Goal: Communication & Community: Ask a question

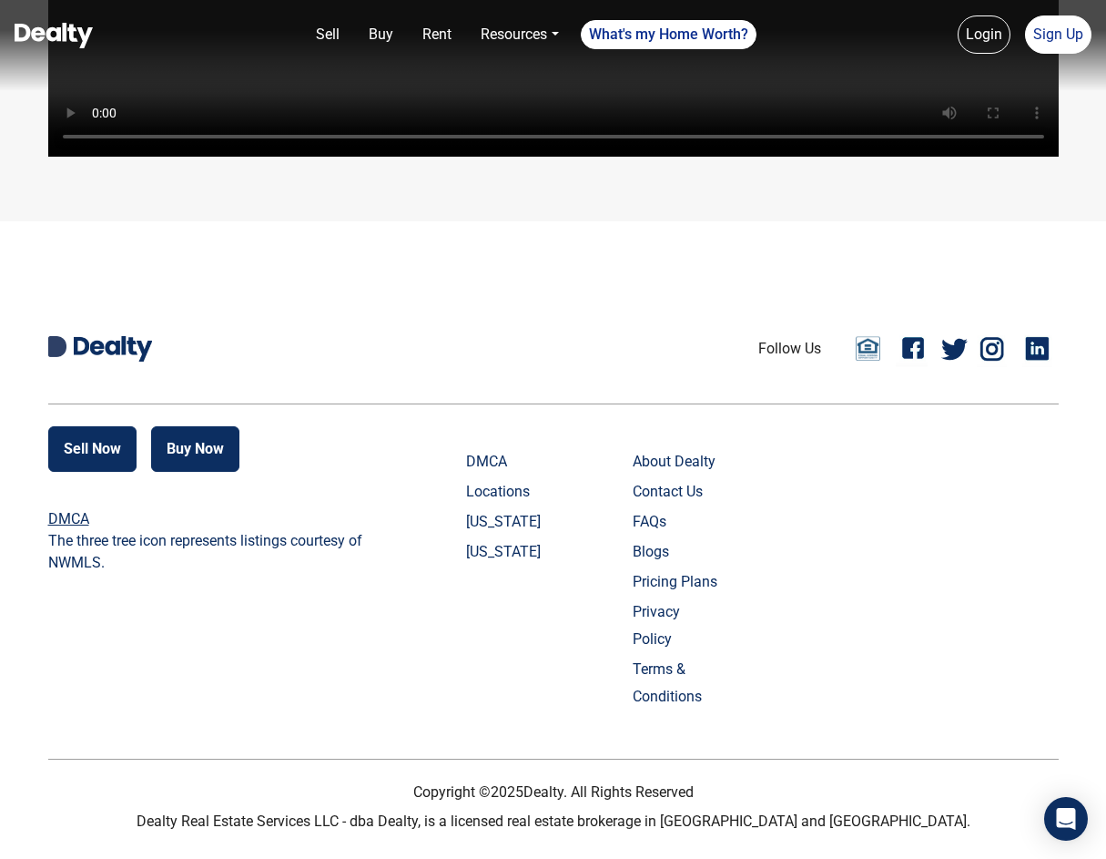
scroll to position [4315, 0]
click at [677, 505] on link "Contact Us" at bounding box center [678, 491] width 90 height 27
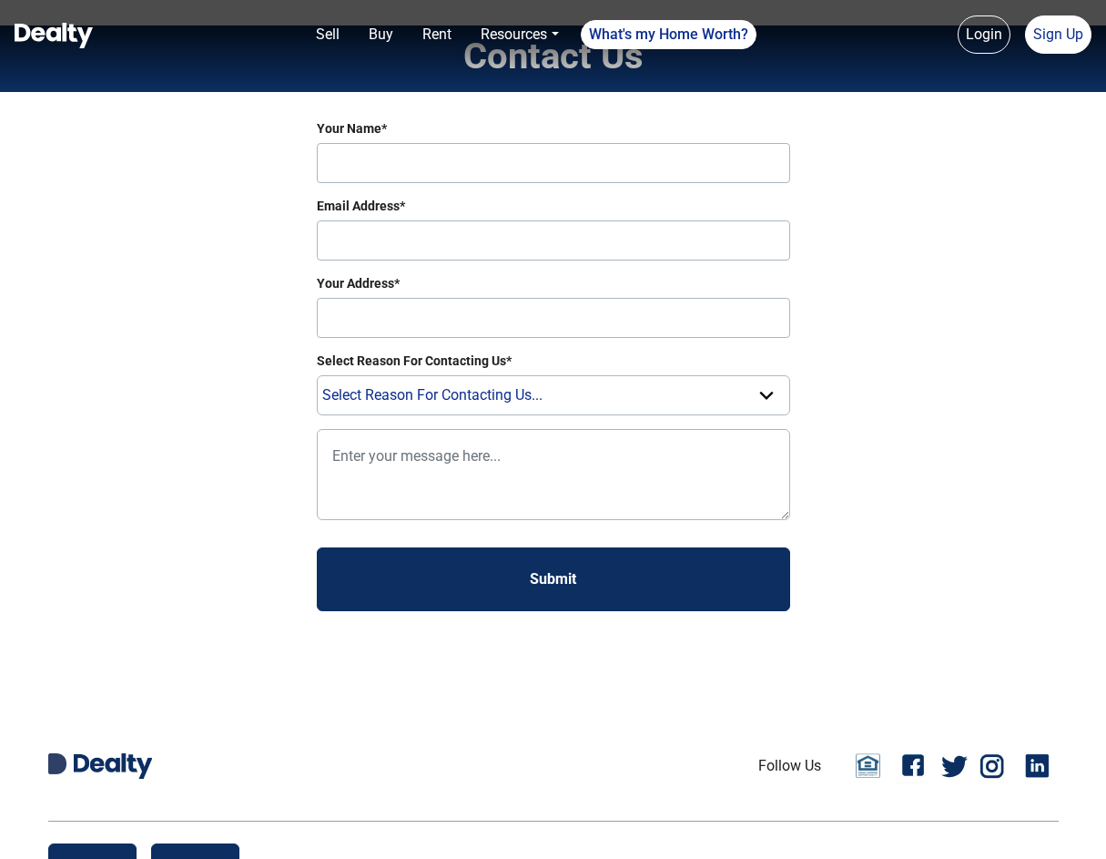
click at [677, 523] on div "Sell Buy Rent Resources Loan Calculator Loan Options Find an agent What's my Ho…" at bounding box center [553, 604] width 1106 height 1341
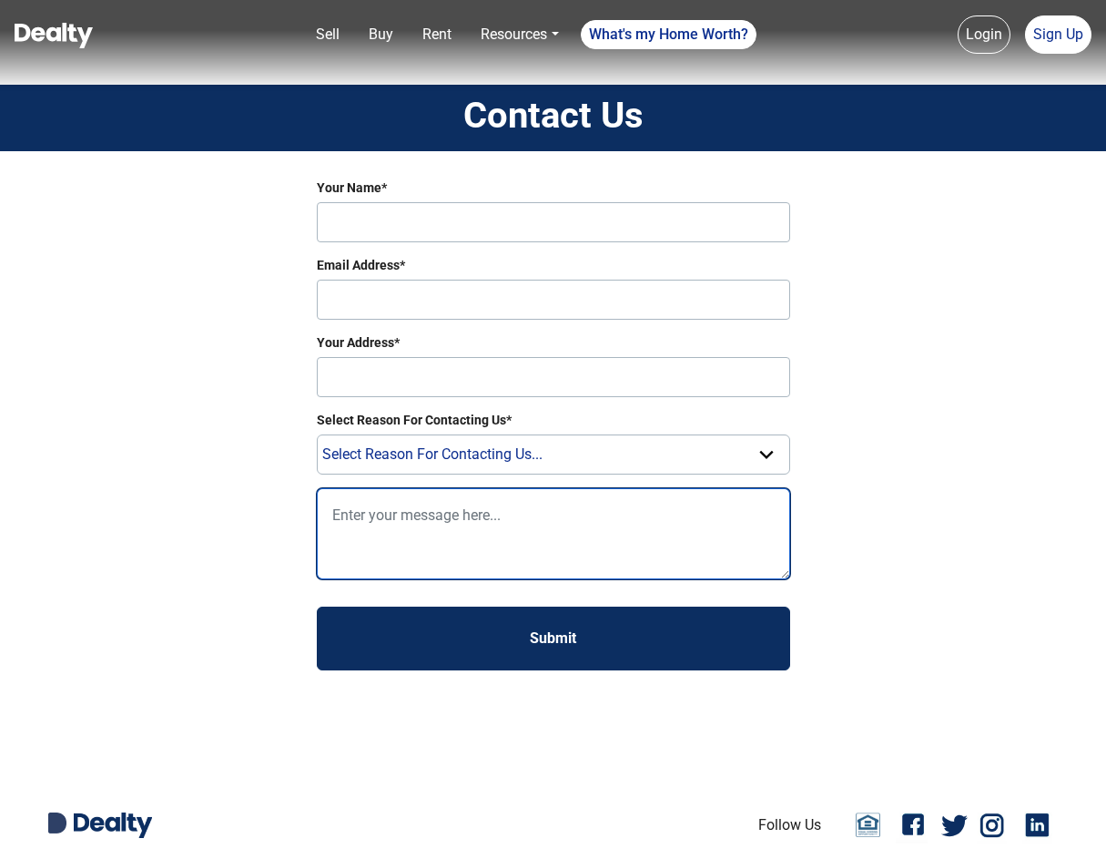
click at [677, 523] on textarea at bounding box center [553, 533] width 473 height 91
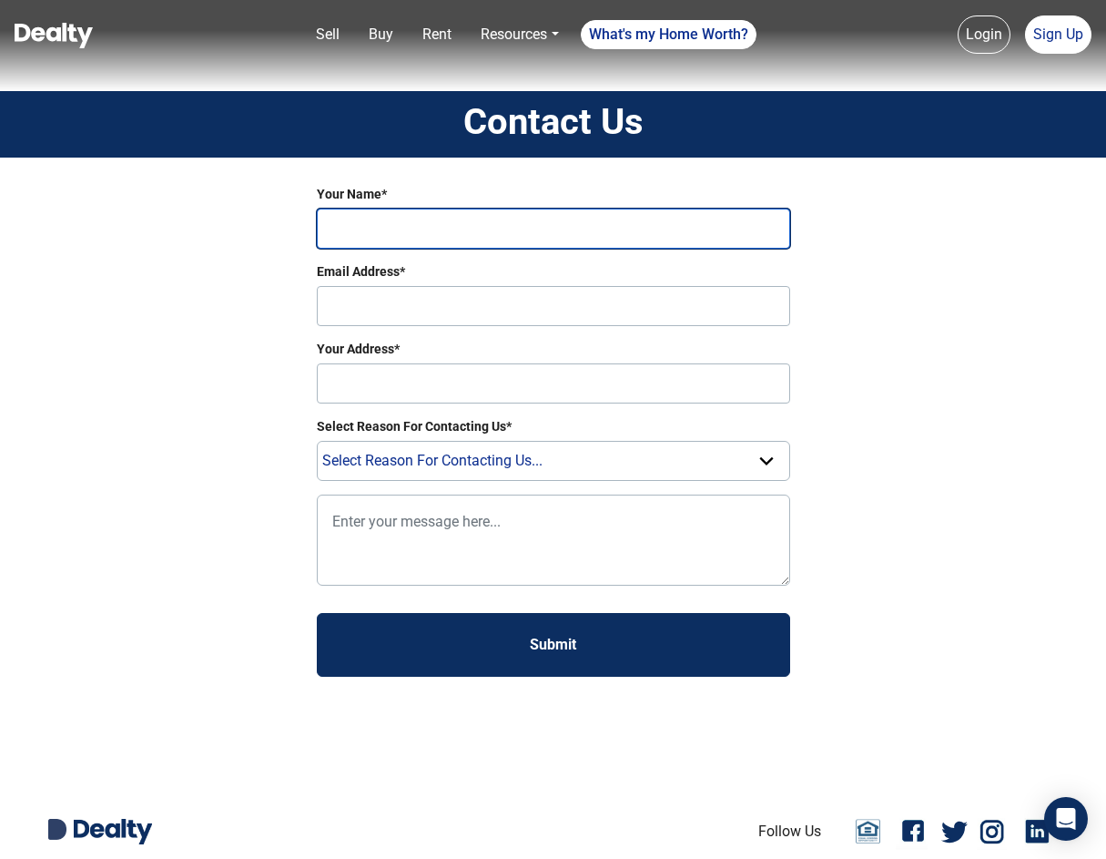
click at [442, 245] on input "Your Name*" at bounding box center [553, 228] width 473 height 40
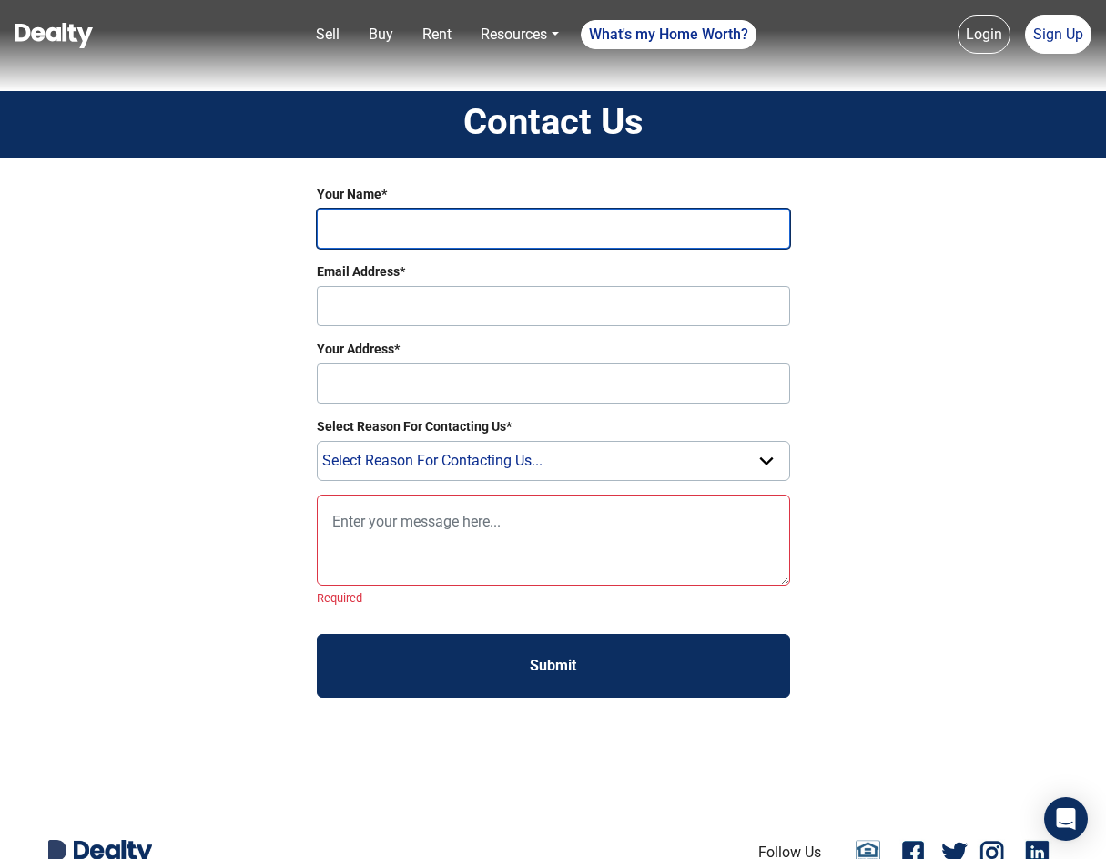
type input "[PERSON_NAME]"
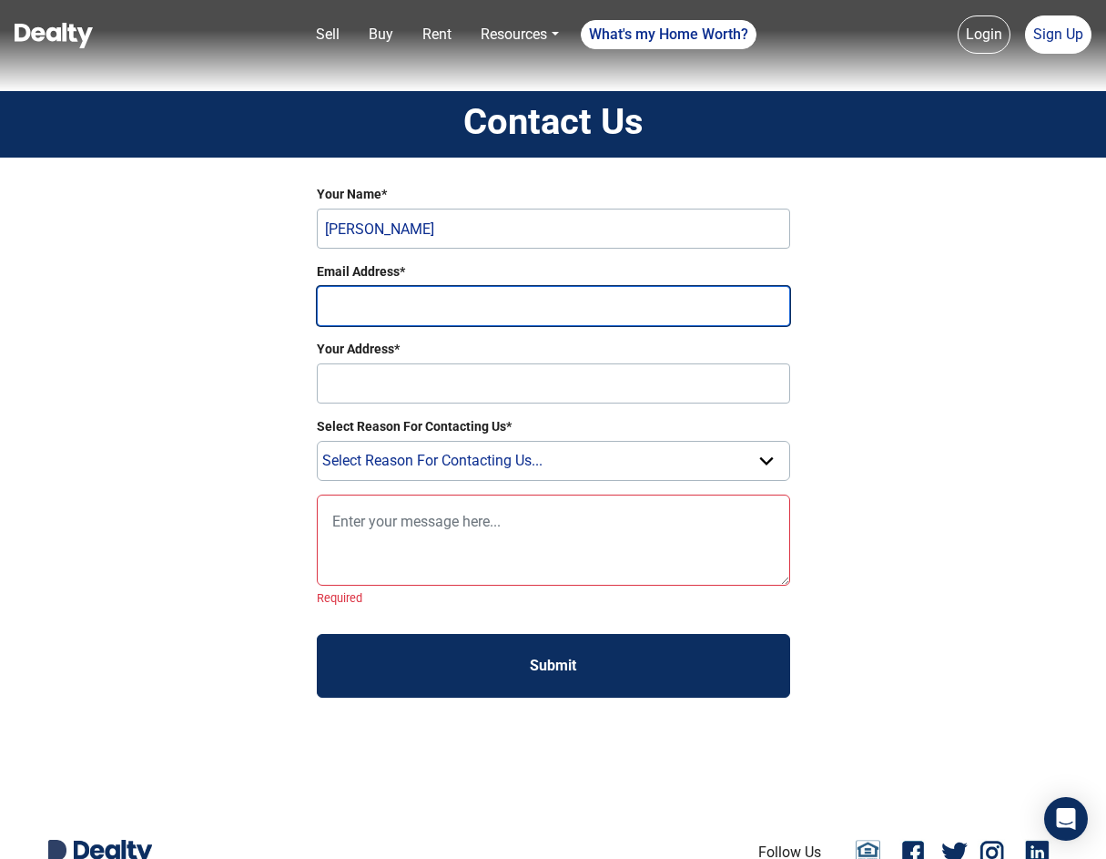
type input "[EMAIL_ADDRESS][DOMAIN_NAME]"
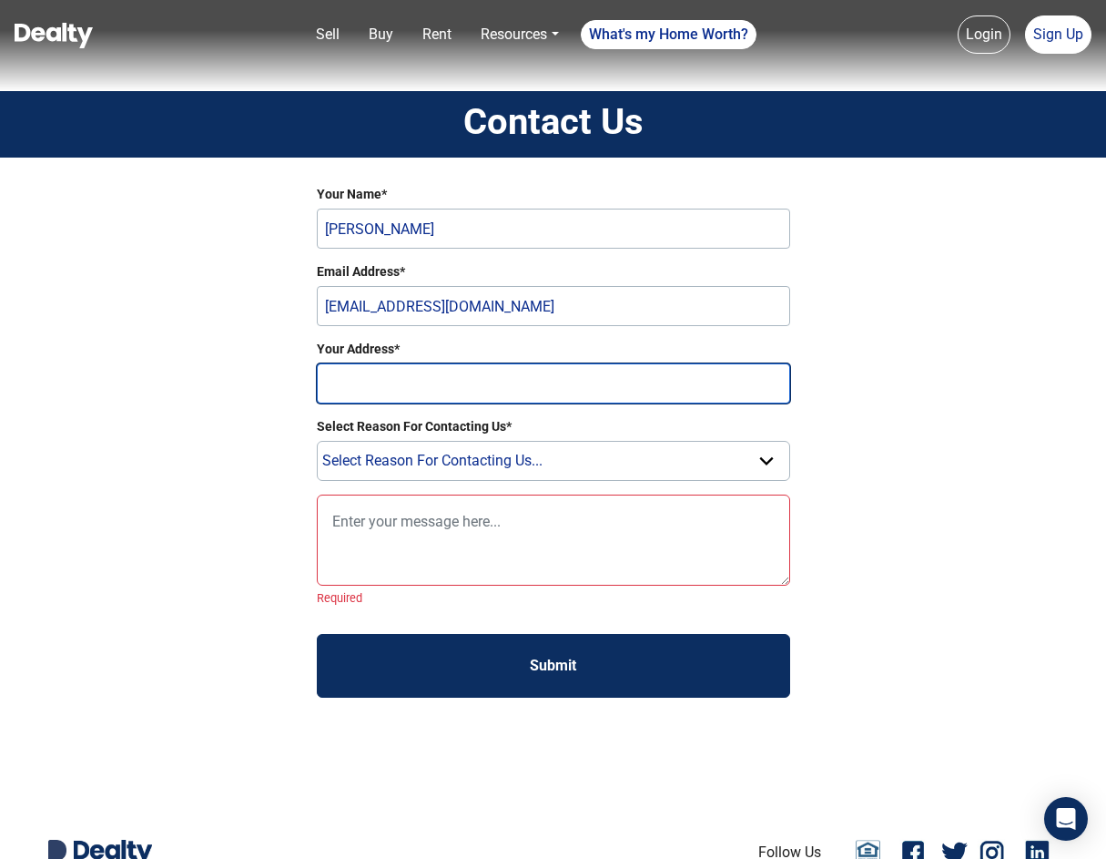
type input "[STREET_ADDRESS]"
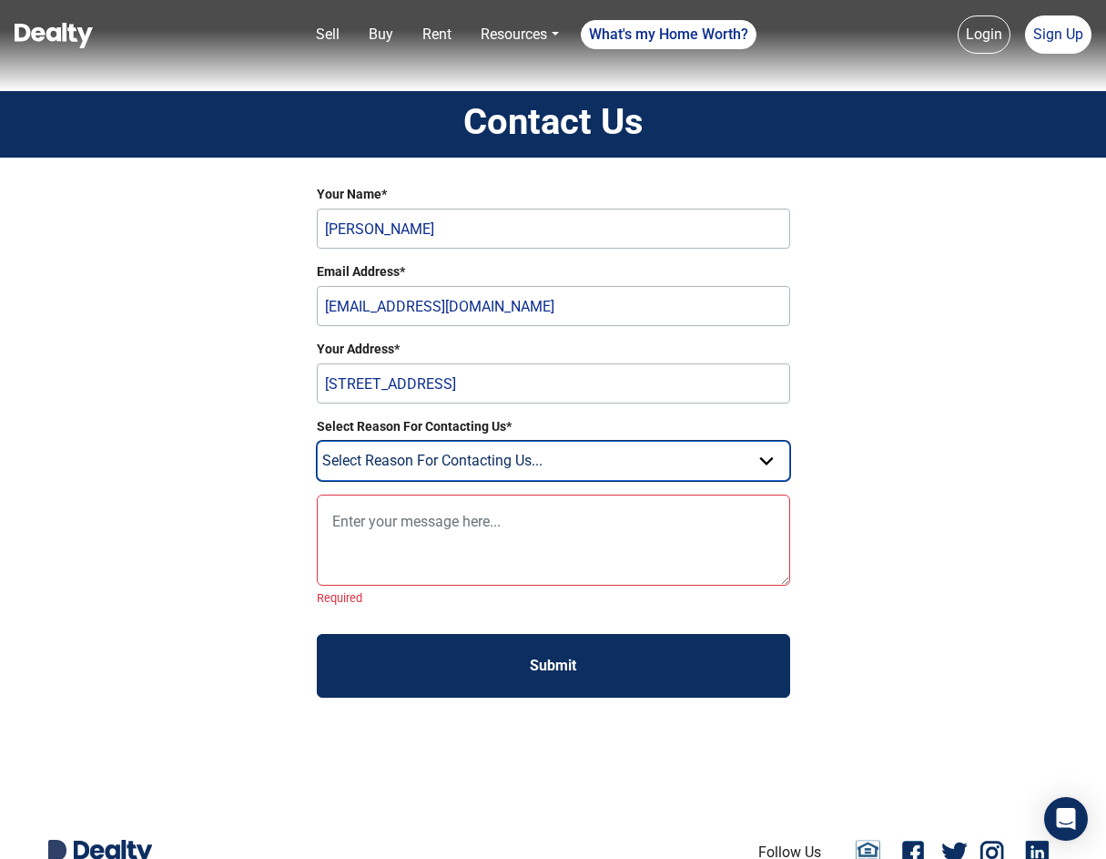
click at [698, 464] on select "Select Reason For Contacting Us... Need Help Setting Up Listing Edit Listing Ge…" at bounding box center [553, 461] width 473 height 40
select select "Question"
click at [317, 441] on select "Select Reason For Contacting Us... Need Help Setting Up Listing Edit Listing Ge…" at bounding box center [553, 461] width 473 height 40
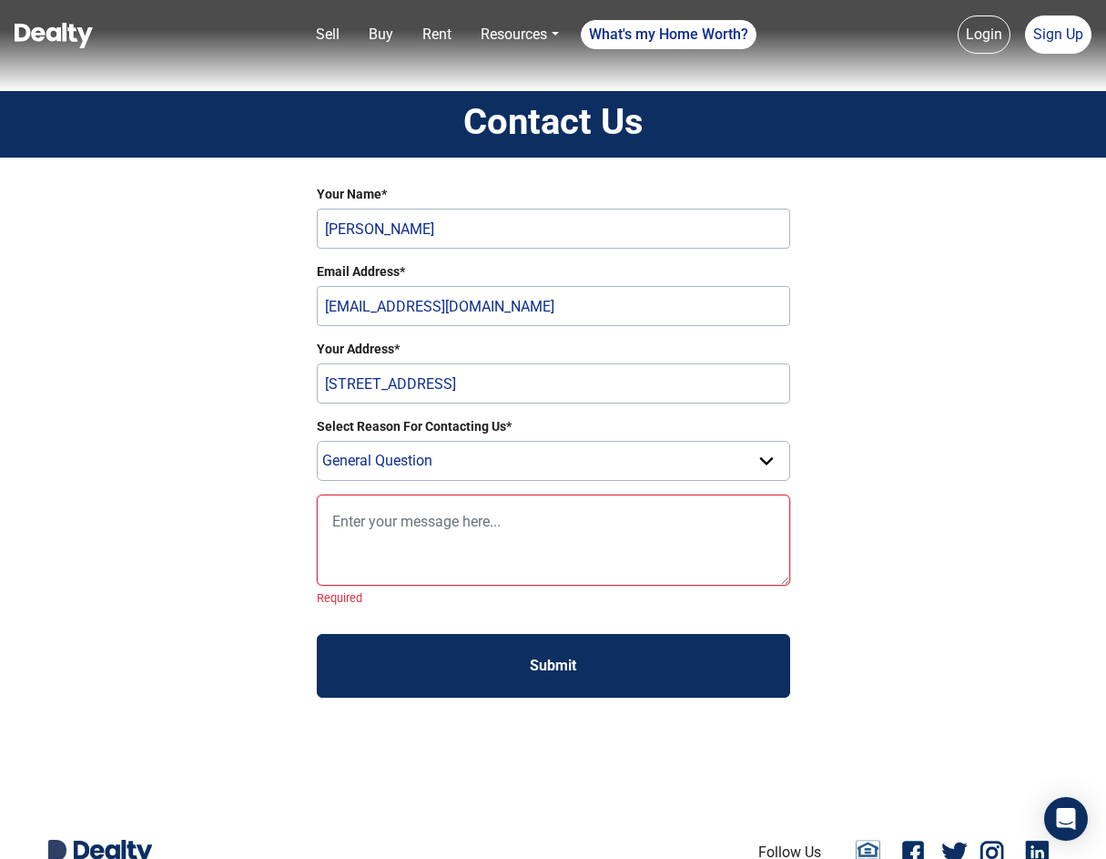
click at [423, 560] on textarea at bounding box center [553, 539] width 473 height 91
paste textarea "Hi, this is [PERSON_NAME]. My family and I are currently looking for a home and…"
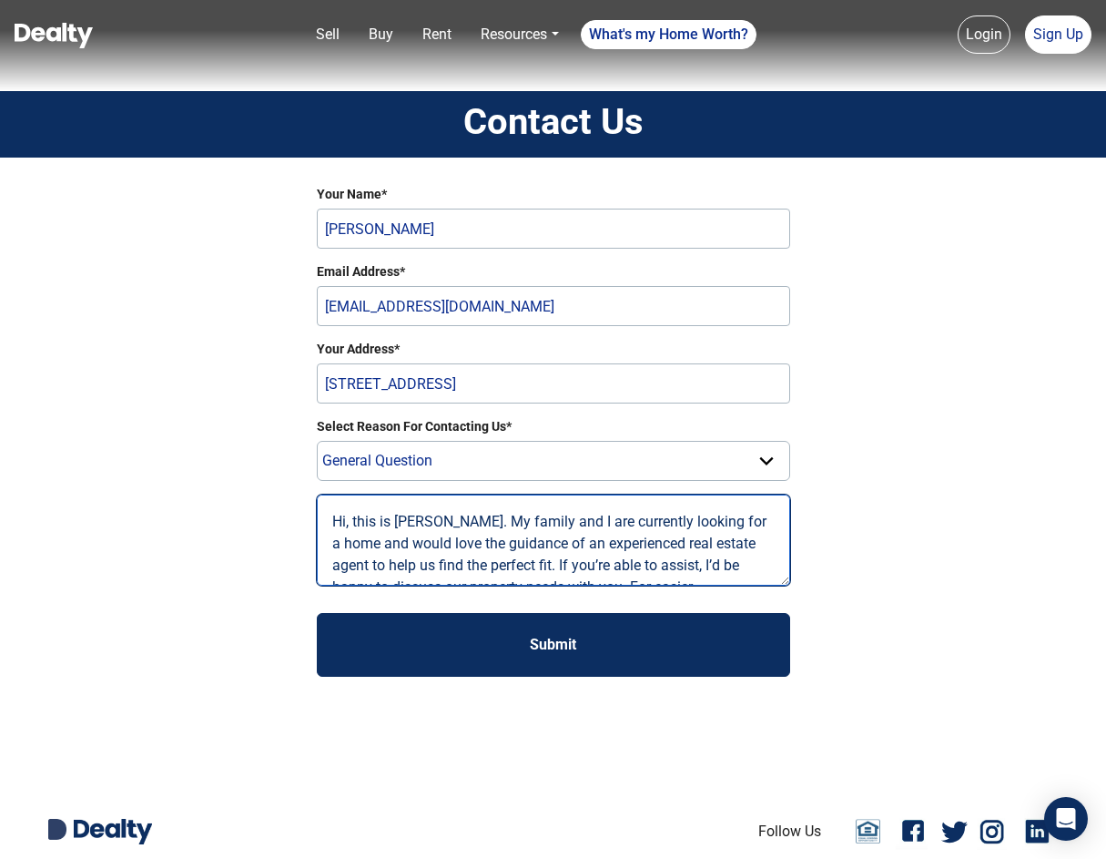
scroll to position [99, 0]
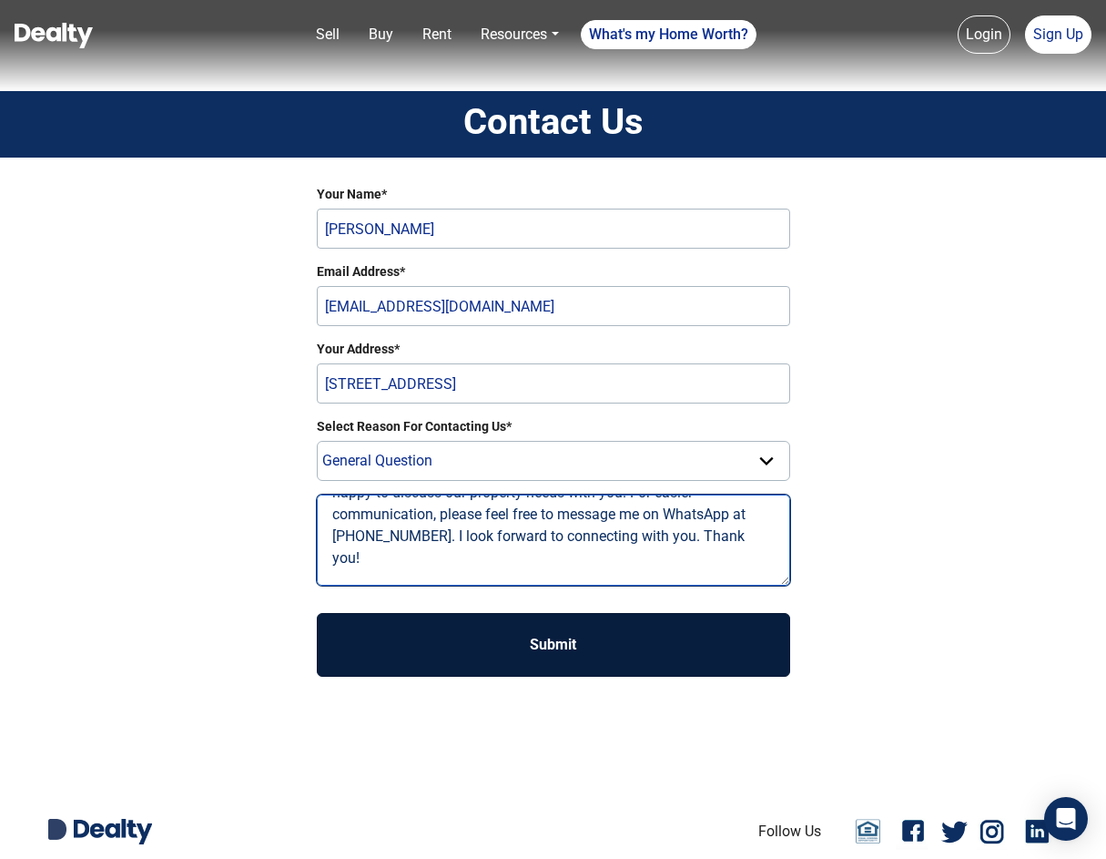
type textarea "Hi, this is [PERSON_NAME]. My family and I are currently looking for a home and…"
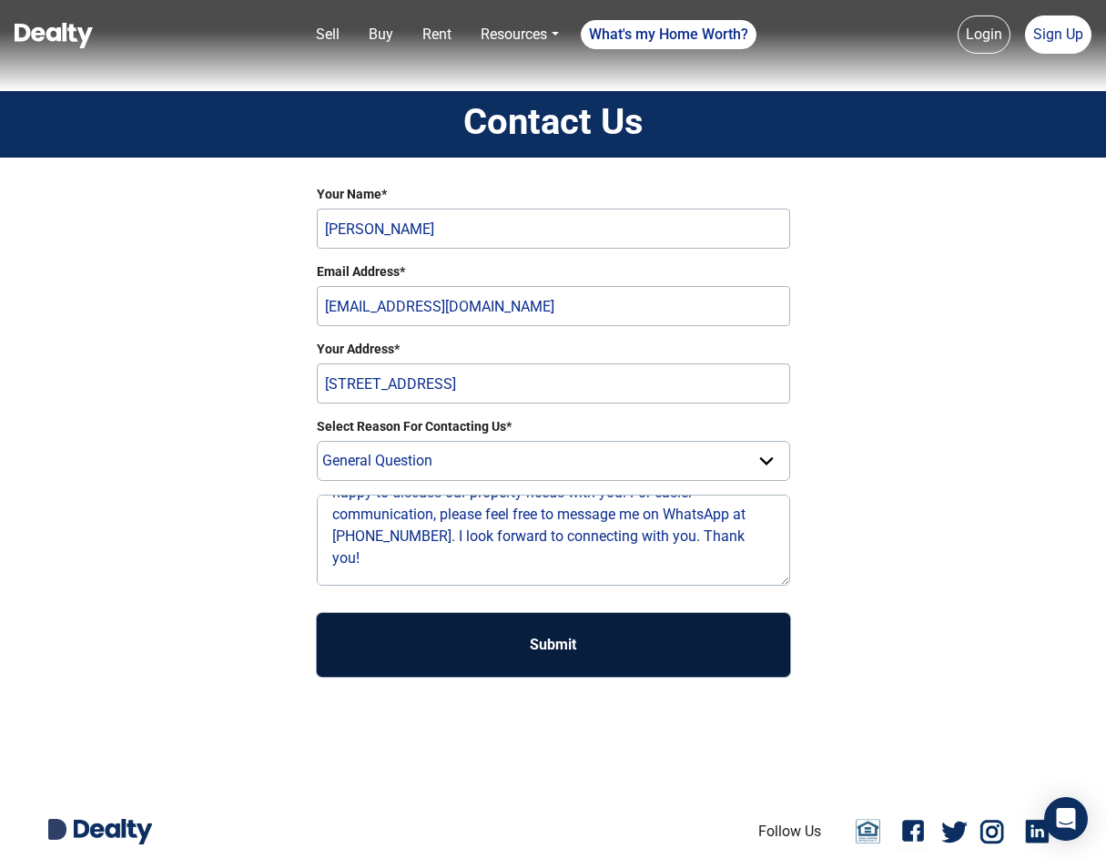
click at [532, 642] on button "Submit" at bounding box center [553, 645] width 473 height 64
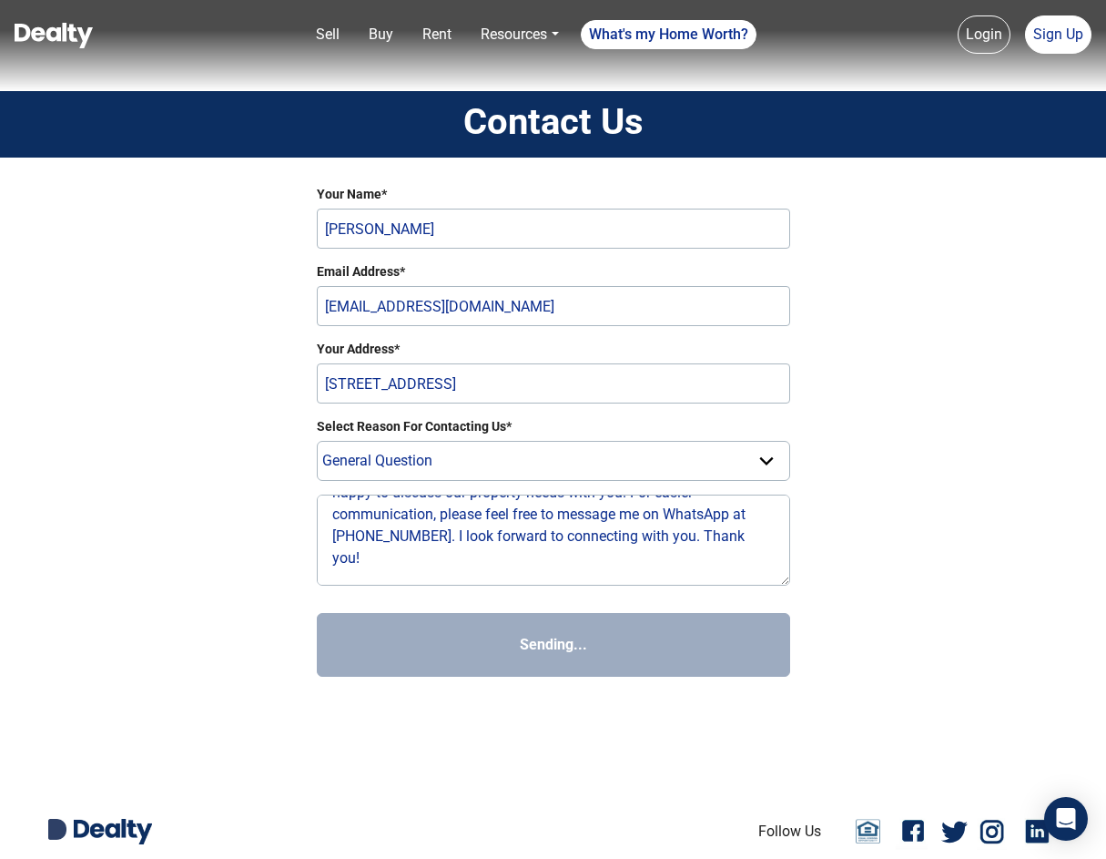
select select
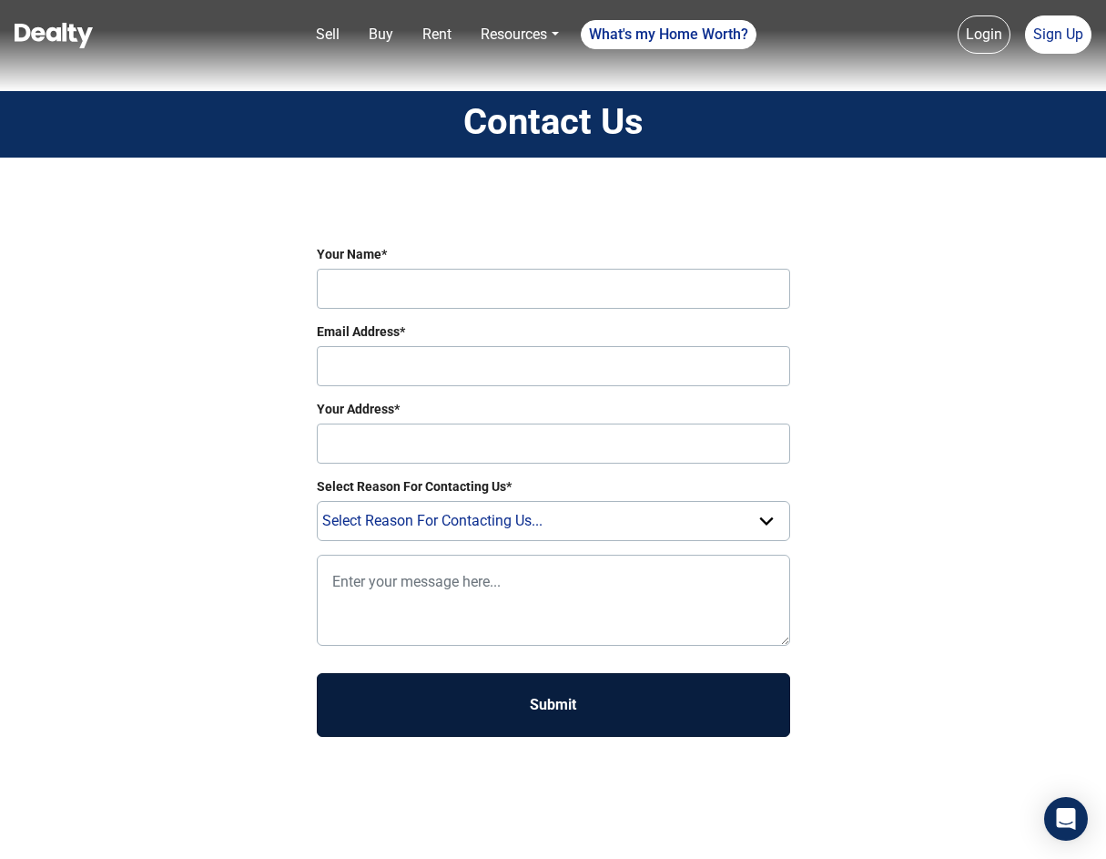
scroll to position [0, 0]
